Goal: Task Accomplishment & Management: Complete application form

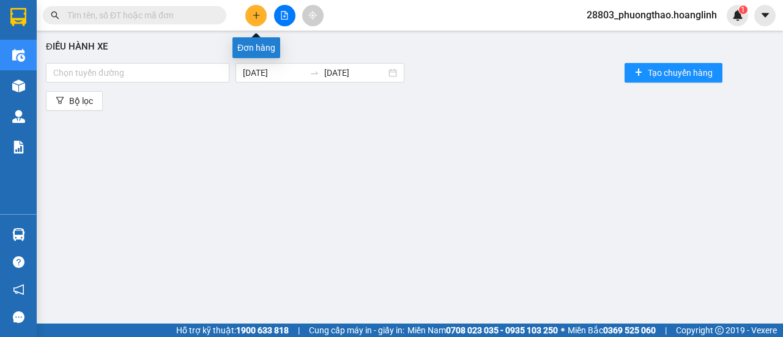
click at [253, 18] on icon "plus" at bounding box center [256, 15] width 9 height 9
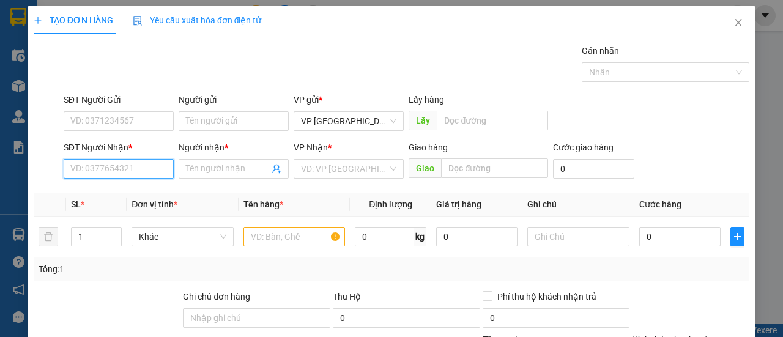
click at [107, 175] on input "SĐT Người Nhận *" at bounding box center [119, 169] width 110 height 20
type input "3"
type input "5"
type input "0782795393"
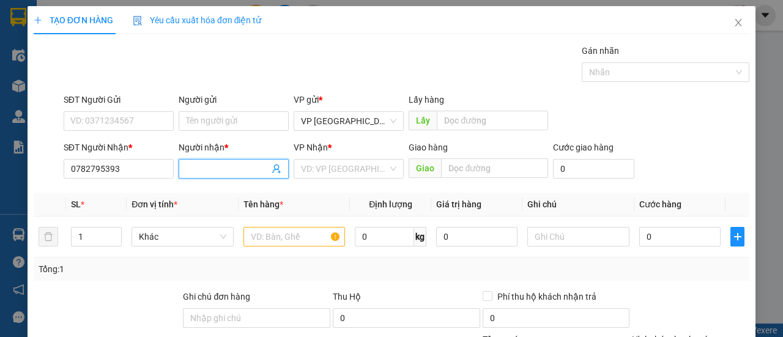
click at [213, 166] on input "Người nhận *" at bounding box center [227, 168] width 83 height 13
type input "[PERSON_NAME]"
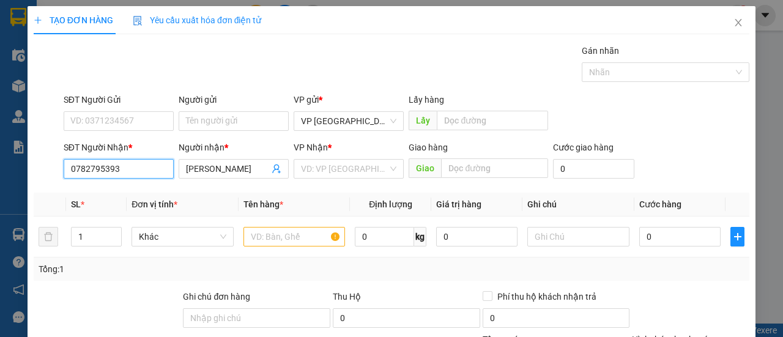
click at [134, 165] on input "0782795393" at bounding box center [119, 169] width 110 height 20
type input "0"
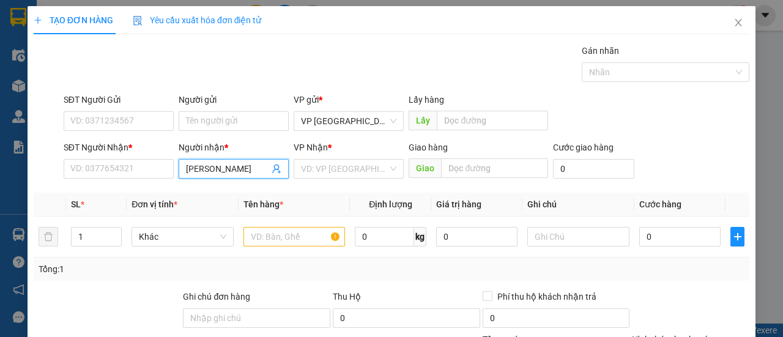
scroll to position [0, 6]
click at [261, 169] on input "[PERSON_NAME]" at bounding box center [227, 168] width 83 height 13
type input "G"
click at [249, 171] on input "G" at bounding box center [227, 168] width 83 height 13
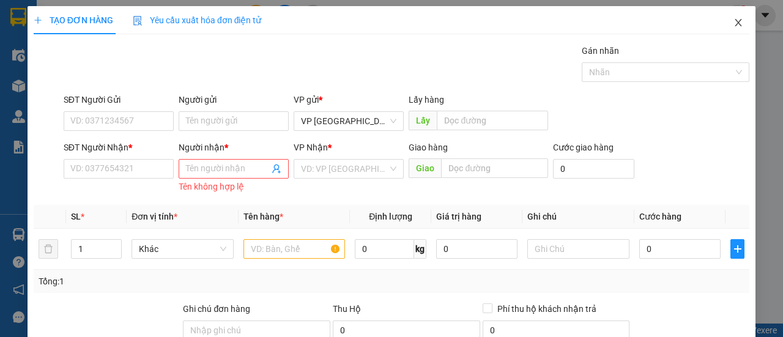
click at [733, 25] on icon "close" at bounding box center [738, 23] width 10 height 10
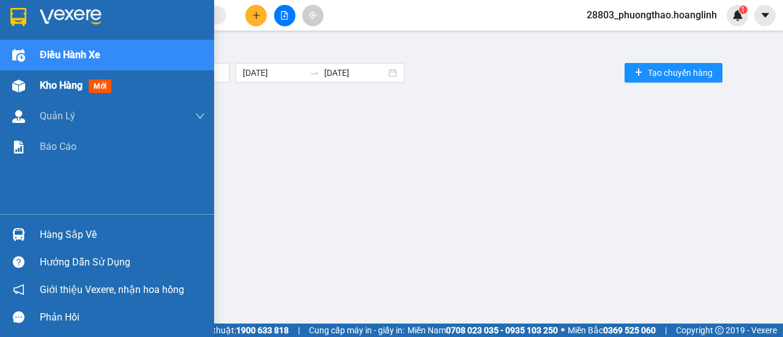
click at [70, 89] on span "Kho hàng" at bounding box center [61, 86] width 43 height 12
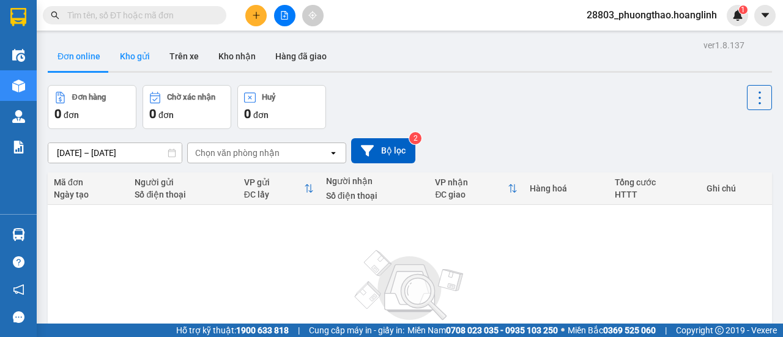
click at [134, 54] on button "Kho gửi" at bounding box center [135, 56] width 50 height 29
type input "[DATE] – [DATE]"
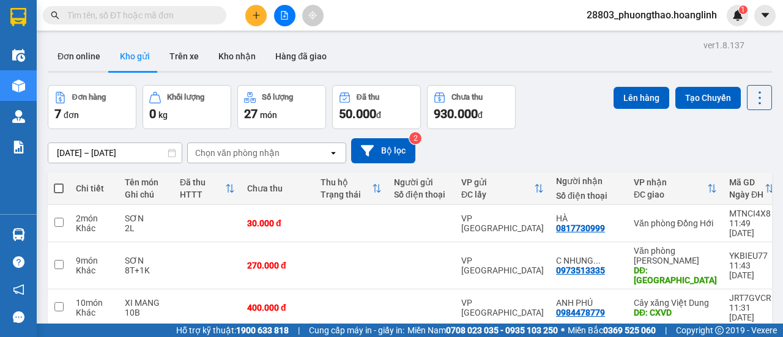
scroll to position [122, 0]
